Goal: Information Seeking & Learning: Learn about a topic

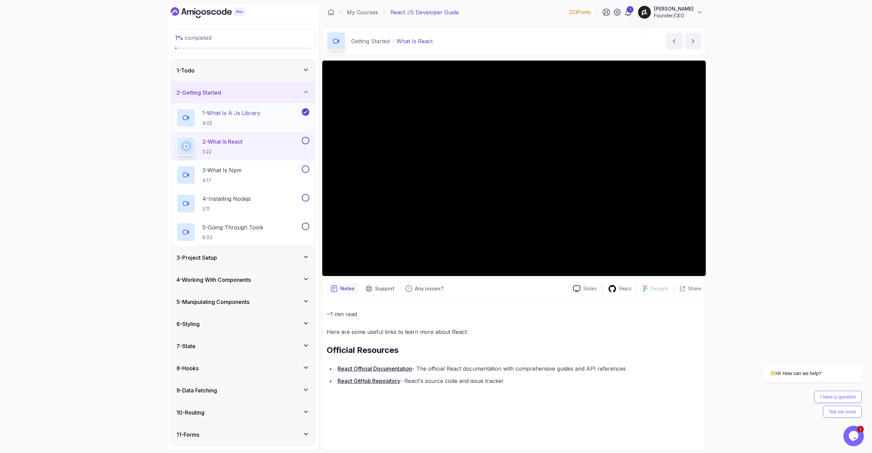
click at [275, 123] on div "1 - What Is A Js Library 4:02" at bounding box center [238, 117] width 124 height 19
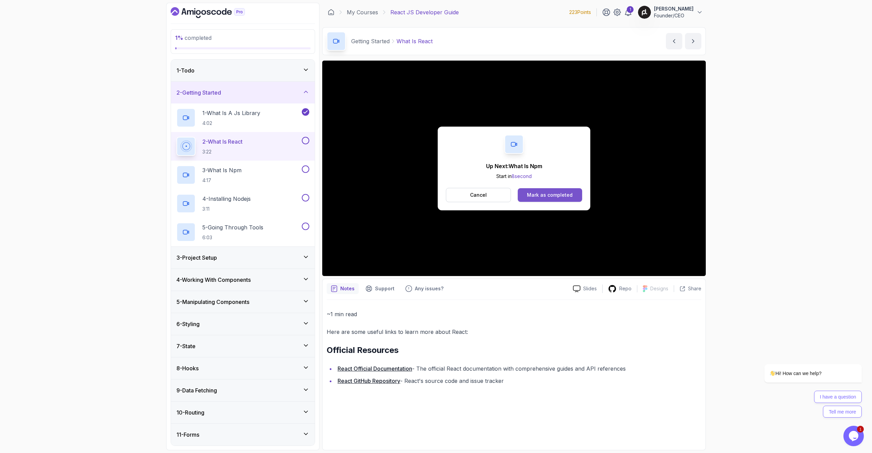
click at [535, 194] on div "Mark as completed" at bounding box center [550, 195] width 46 height 7
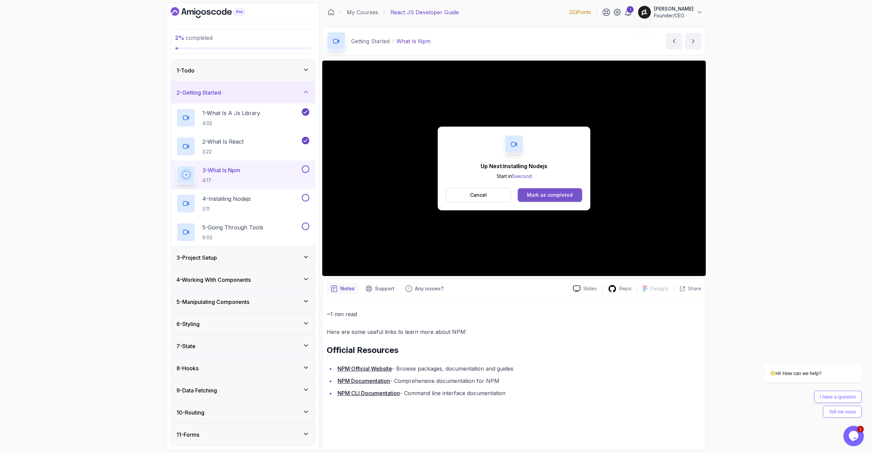
click at [524, 190] on button "Mark as completed" at bounding box center [550, 195] width 64 height 14
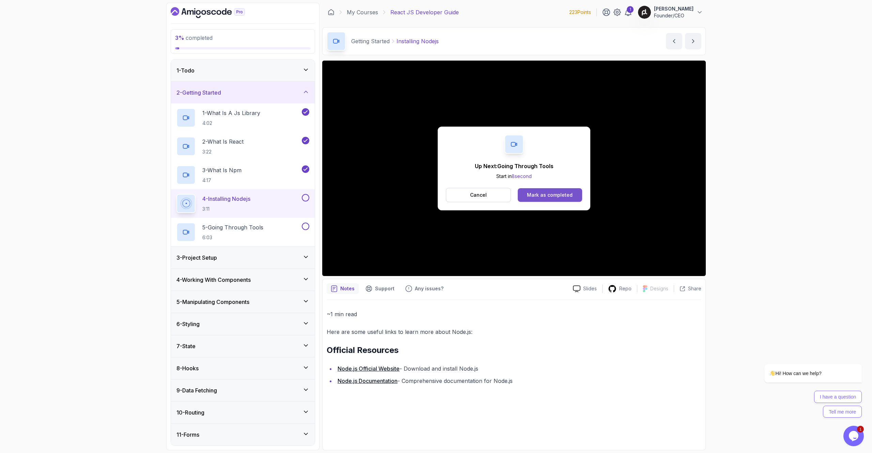
click at [526, 192] on button "Mark as completed" at bounding box center [550, 195] width 64 height 14
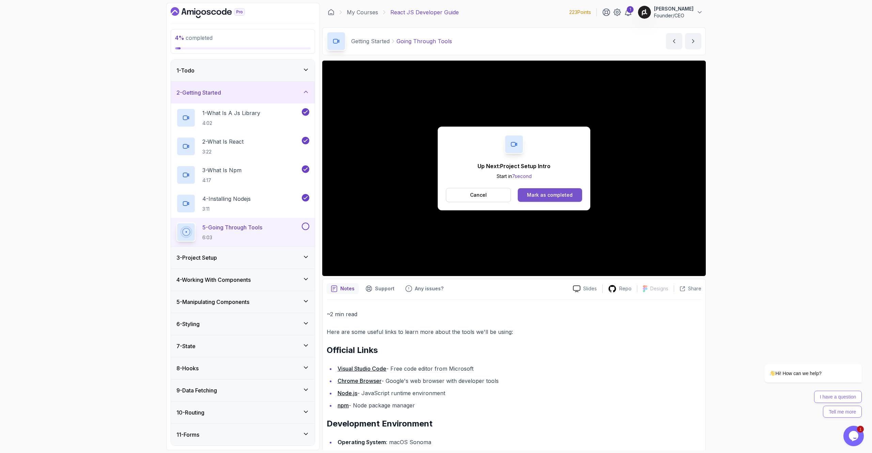
click at [551, 200] on button "Mark as completed" at bounding box center [550, 195] width 64 height 14
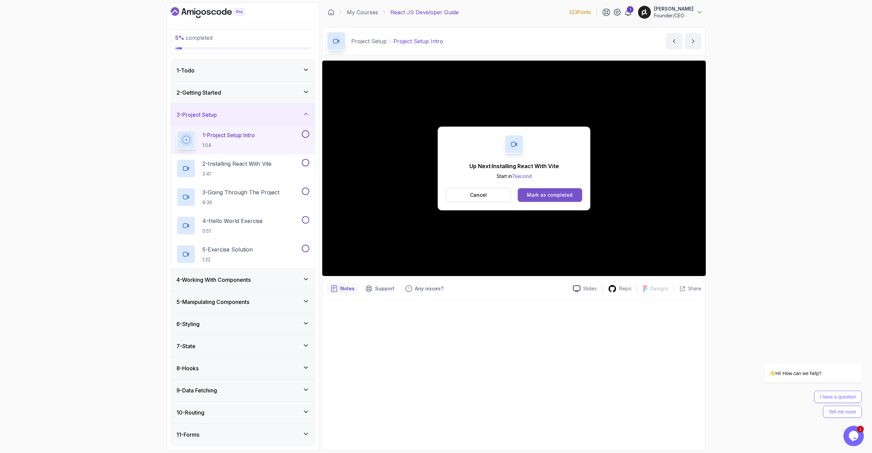
click at [558, 198] on div "Mark as completed" at bounding box center [550, 195] width 46 height 7
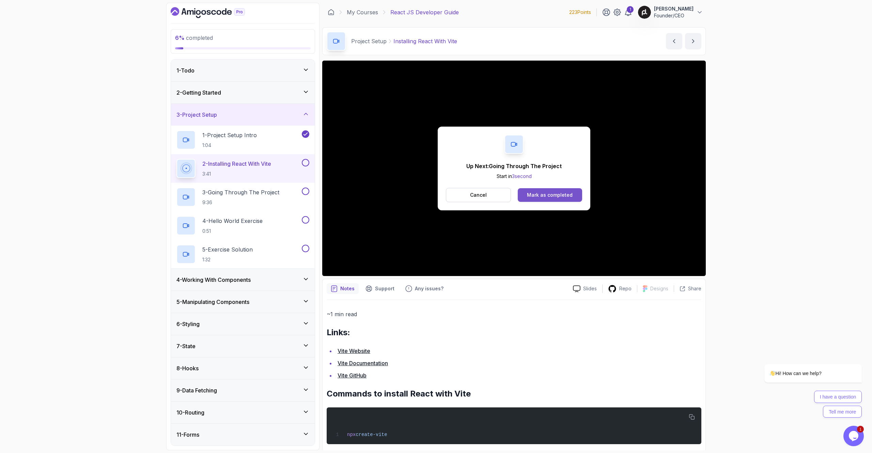
click at [543, 194] on div "Mark as completed" at bounding box center [550, 195] width 46 height 7
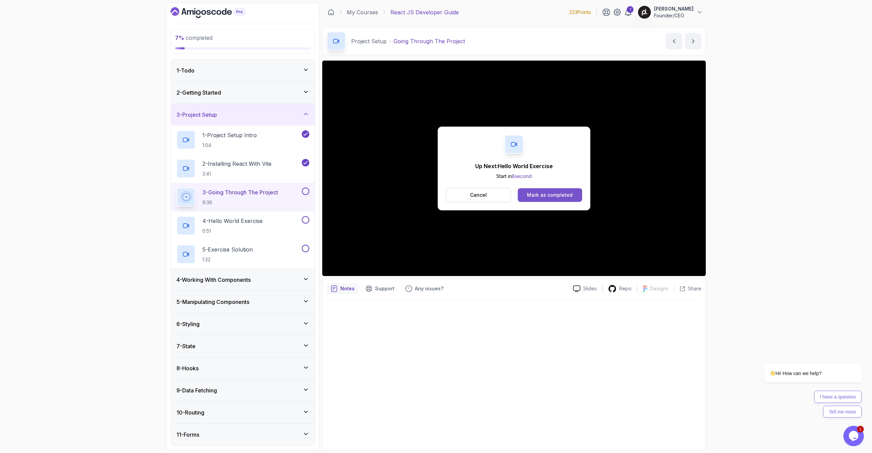
click at [537, 193] on div "Mark as completed" at bounding box center [550, 195] width 46 height 7
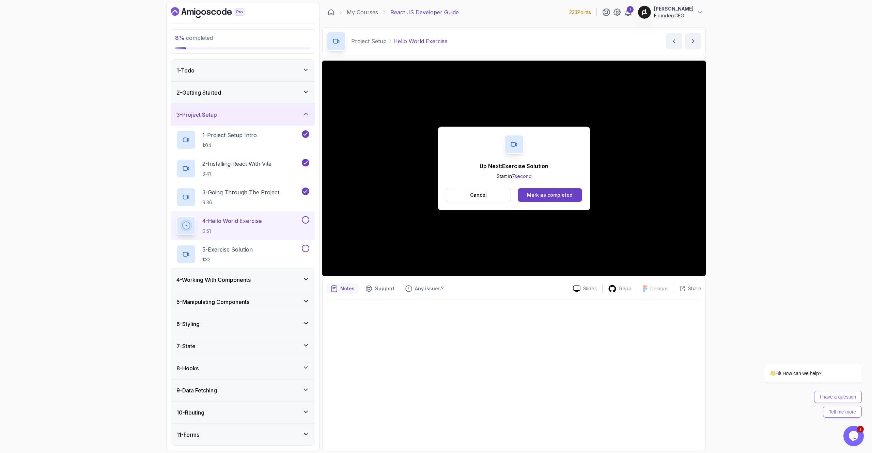
click at [537, 193] on div "Mark as completed" at bounding box center [550, 195] width 46 height 7
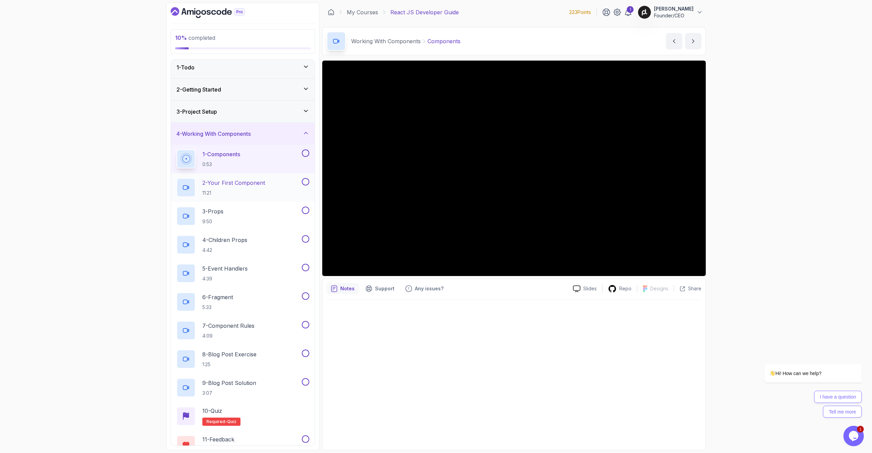
scroll to position [1, 0]
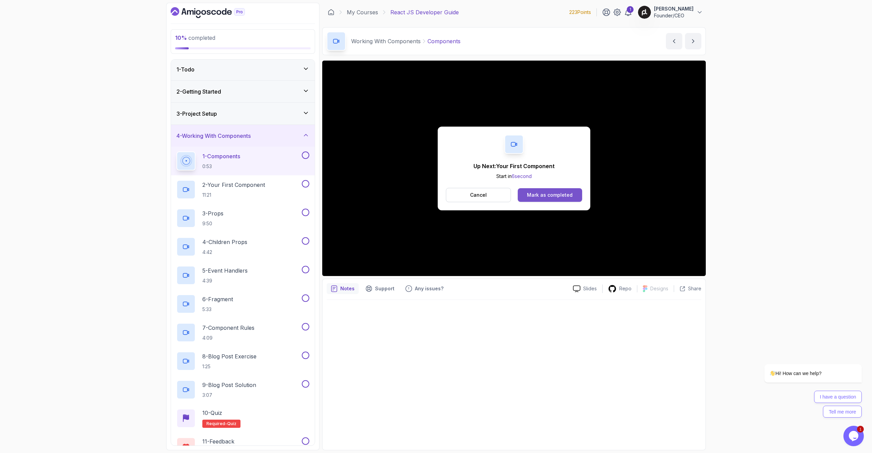
click at [545, 201] on button "Mark as completed" at bounding box center [550, 195] width 64 height 14
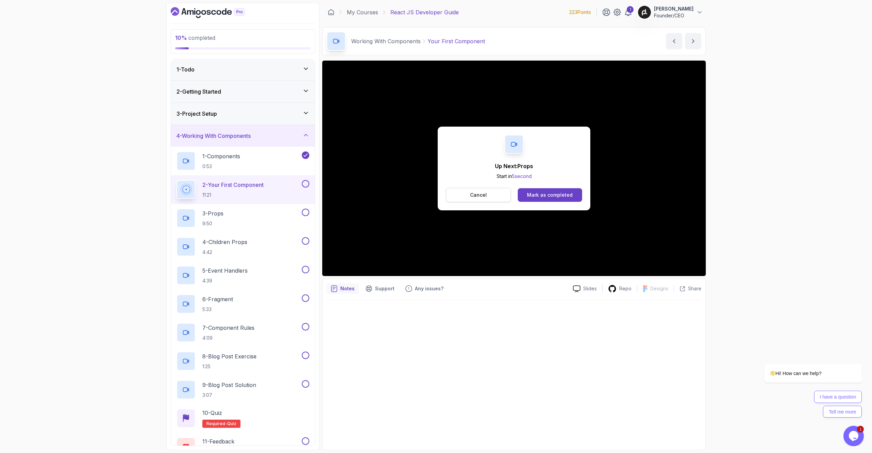
click at [487, 199] on button "Cancel" at bounding box center [478, 195] width 65 height 14
click at [566, 199] on div "Mark as completed" at bounding box center [550, 195] width 46 height 7
click at [558, 190] on button "Mark as completed" at bounding box center [550, 195] width 64 height 14
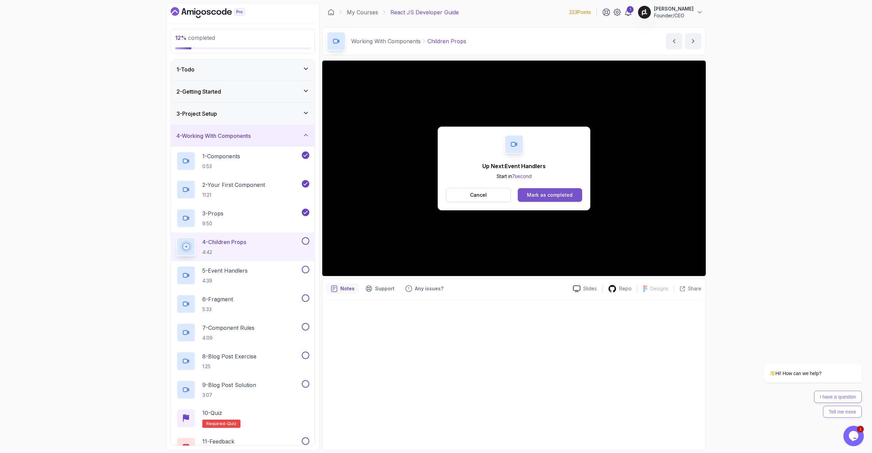
click at [531, 197] on div "Mark as completed" at bounding box center [550, 195] width 46 height 7
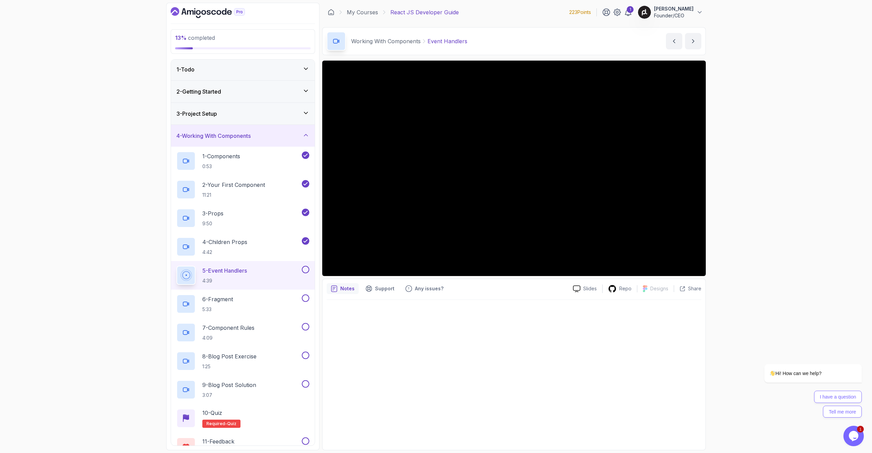
click at [237, 115] on div "3 - Project Setup" at bounding box center [242, 114] width 133 height 8
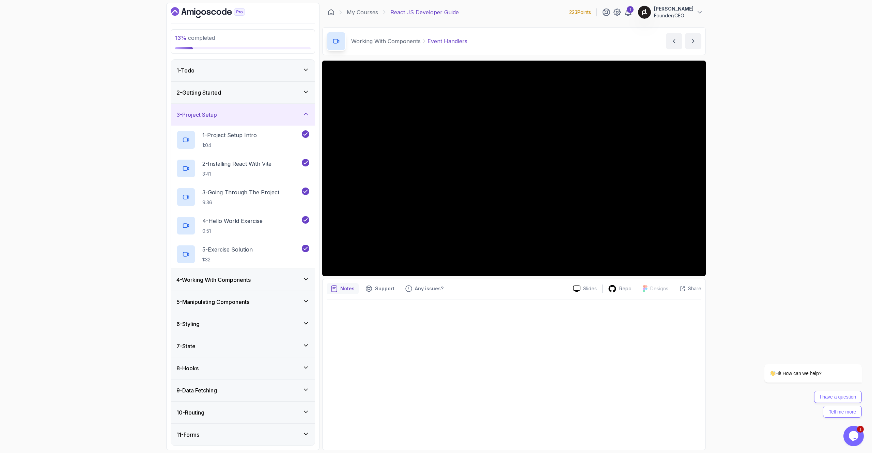
click at [237, 115] on div "3 - Project Setup" at bounding box center [242, 115] width 133 height 8
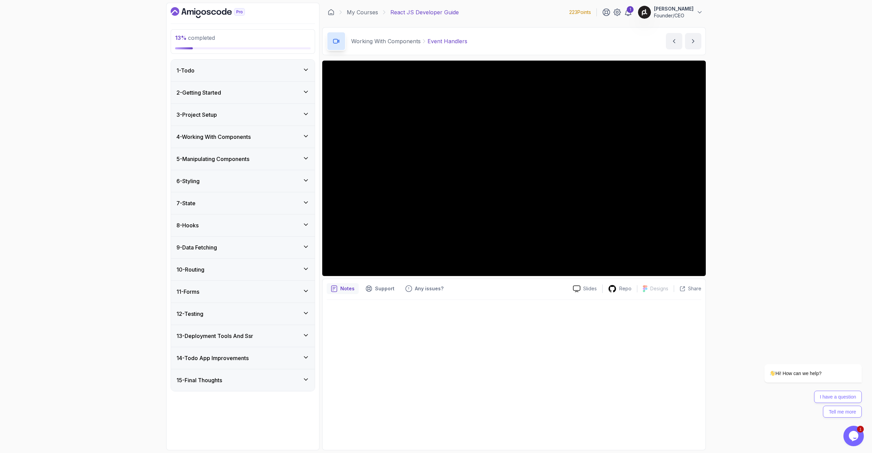
click at [245, 132] on div "4 - Working With Components" at bounding box center [243, 137] width 144 height 22
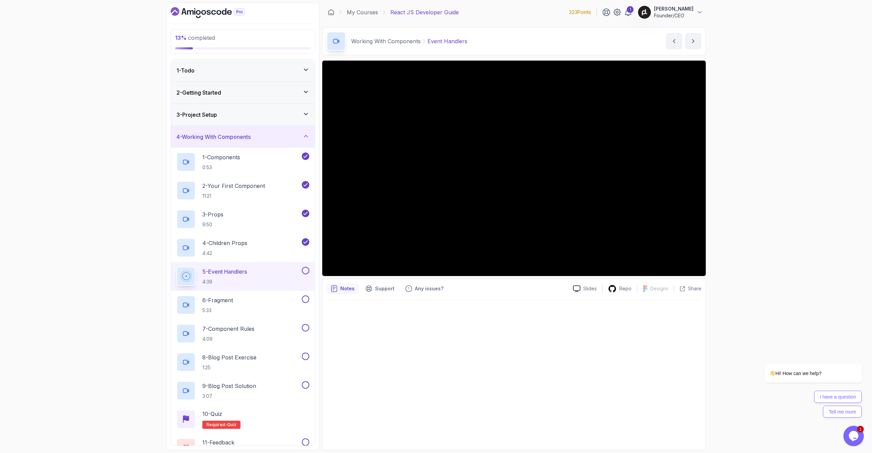
click at [688, 14] on p "Founder/CEO" at bounding box center [674, 15] width 40 height 7
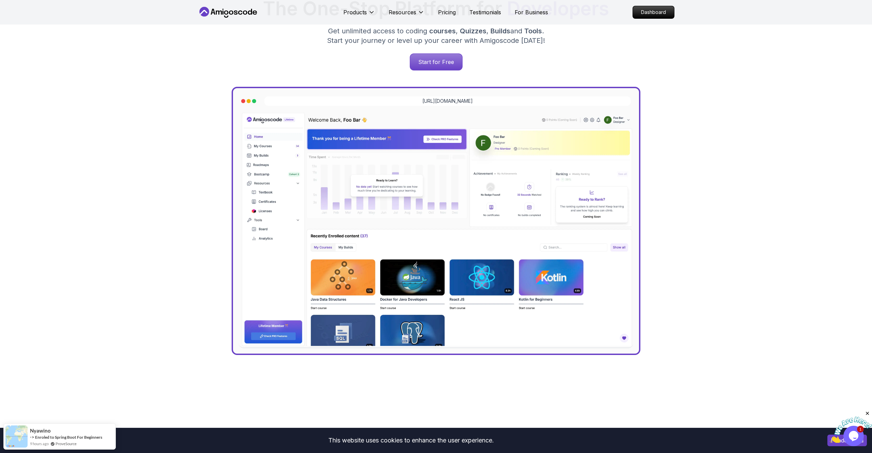
scroll to position [125, 0]
